Goal: Find specific page/section: Find specific page/section

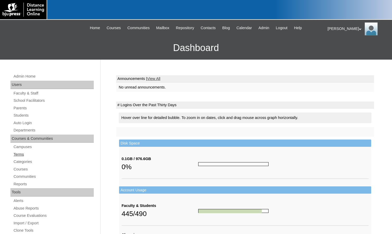
click at [37, 155] on link "Terms" at bounding box center [53, 154] width 81 height 7
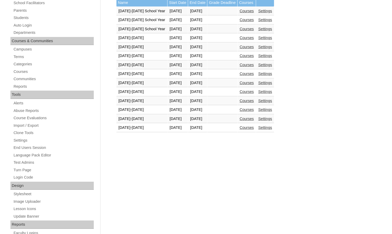
scroll to position [104, 0]
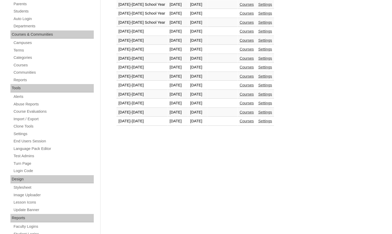
click at [254, 120] on link "Courses" at bounding box center [247, 121] width 14 height 4
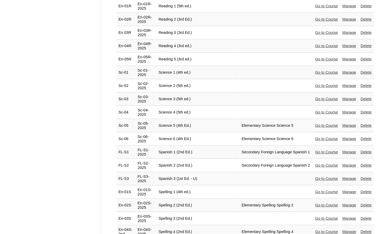
scroll to position [1065, 0]
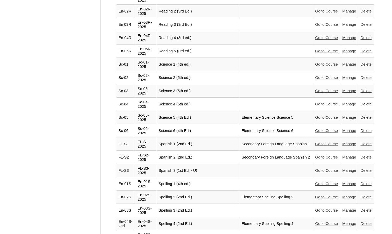
click at [318, 231] on td "Go to Course" at bounding box center [326, 237] width 27 height 13
click at [318, 234] on link "Go to Course" at bounding box center [326, 237] width 23 height 4
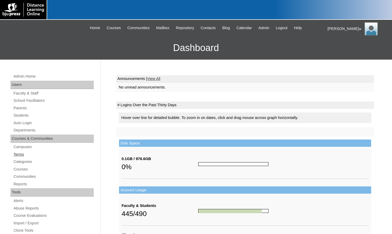
click at [22, 154] on link "Terms" at bounding box center [53, 154] width 81 height 7
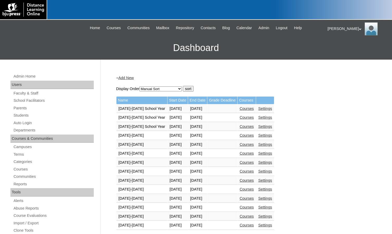
scroll to position [26, 0]
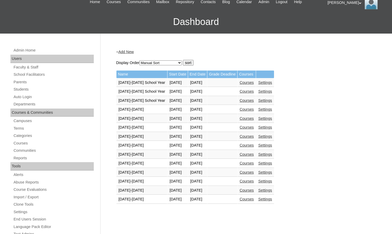
click at [249, 200] on link "Courses" at bounding box center [247, 199] width 14 height 4
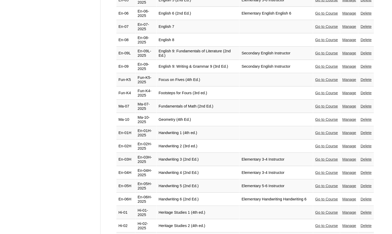
scroll to position [573, 0]
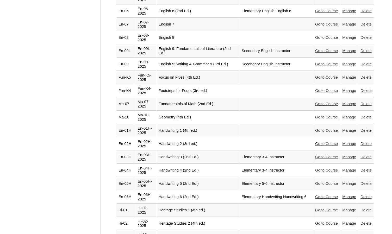
click at [315, 208] on link "Go to Course" at bounding box center [326, 210] width 23 height 4
